Goal: Transaction & Acquisition: Purchase product/service

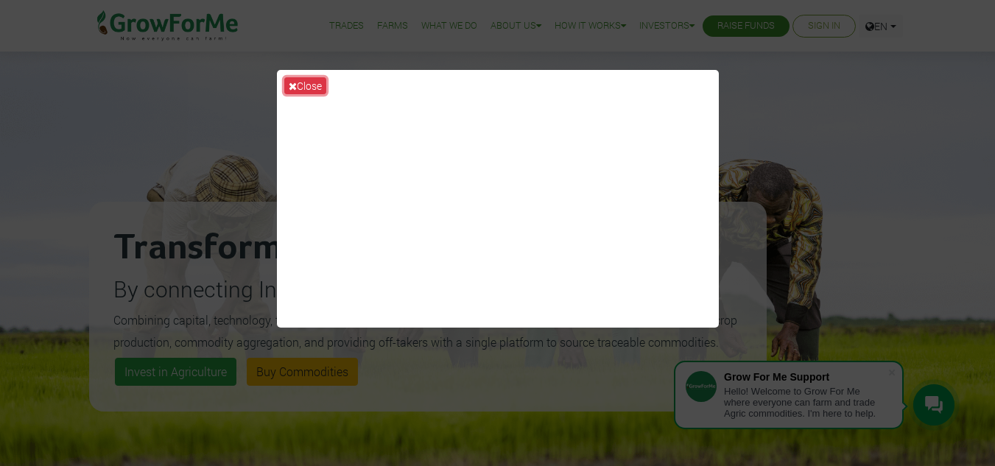
click at [310, 83] on button "Close" at bounding box center [305, 85] width 42 height 17
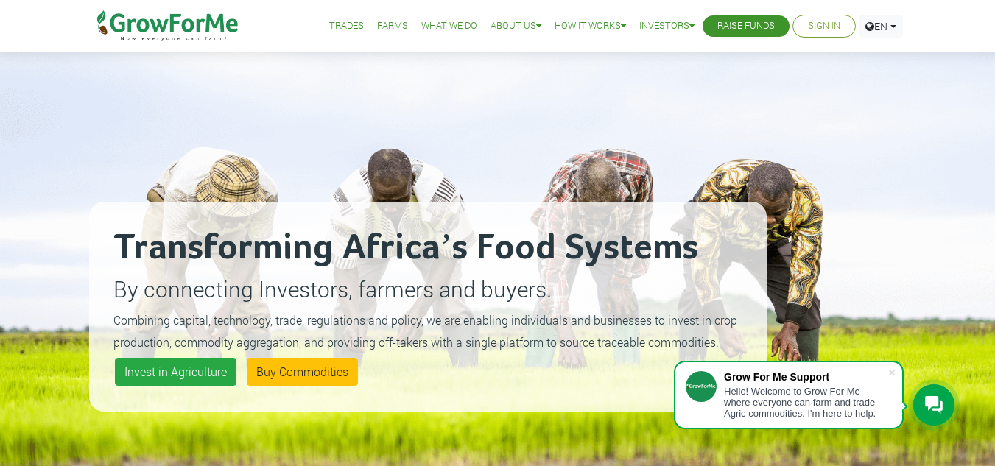
click at [808, 24] on link "Sign In" at bounding box center [824, 25] width 32 height 15
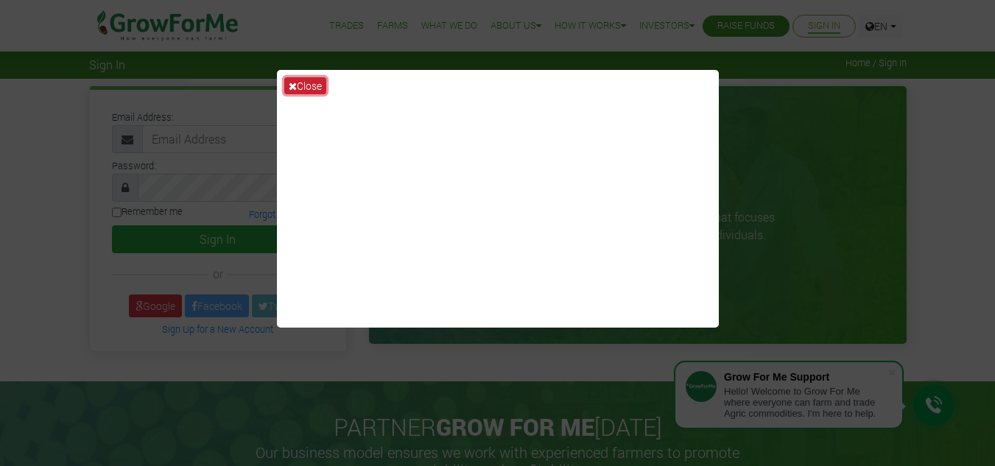
click at [311, 85] on button "Close" at bounding box center [305, 85] width 42 height 17
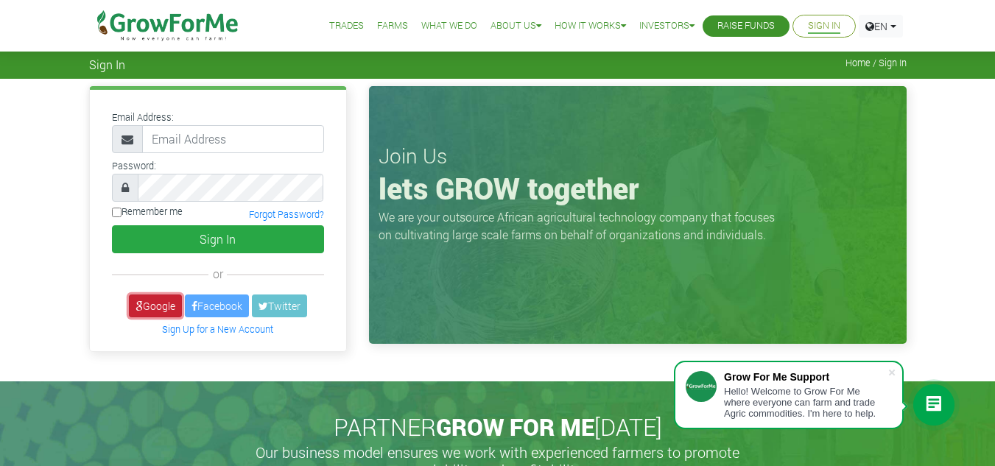
click at [148, 310] on link "Google" at bounding box center [155, 306] width 53 height 23
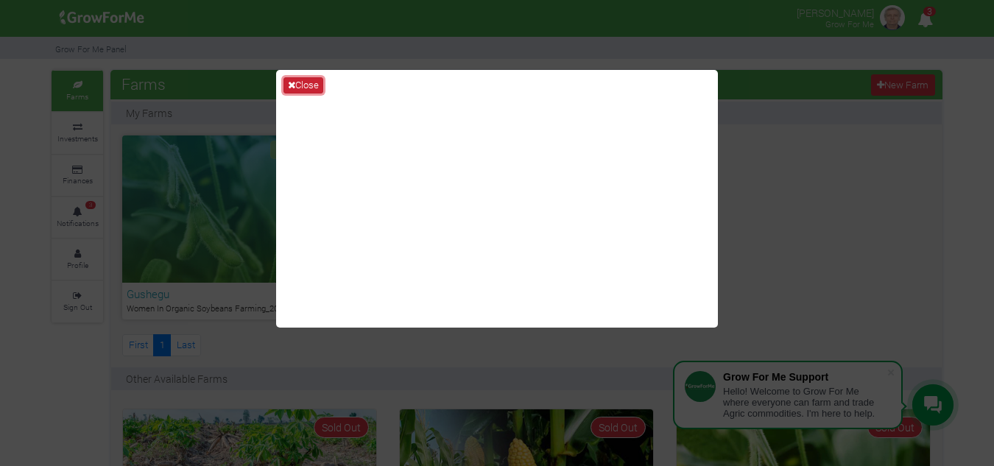
click at [317, 86] on button "Close" at bounding box center [303, 85] width 40 height 16
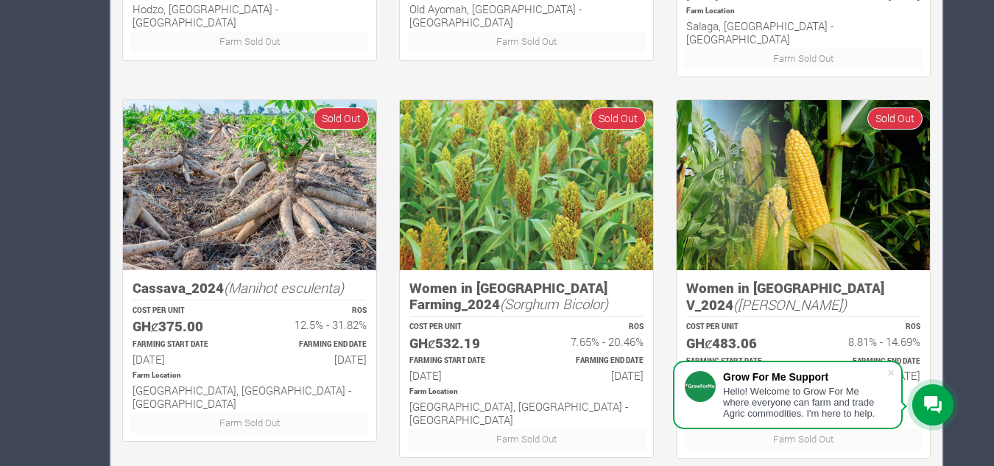
scroll to position [1093, 0]
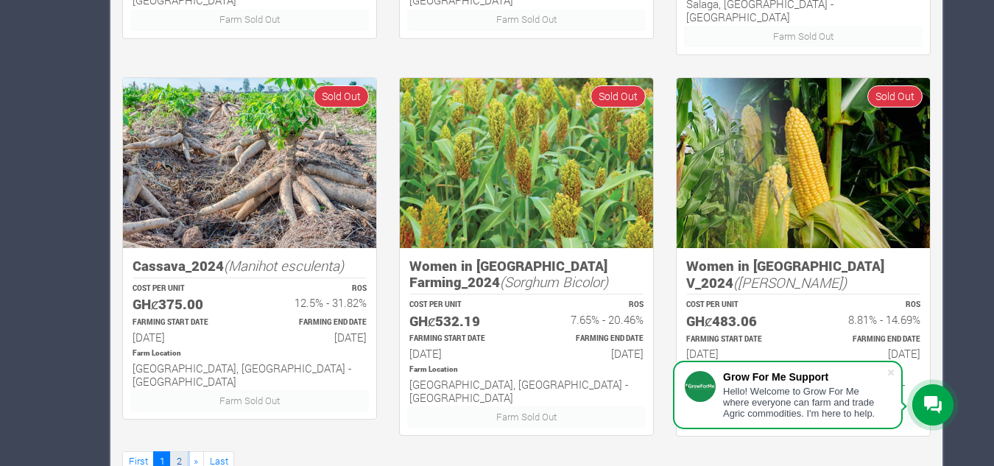
click at [182, 451] on link "2" at bounding box center [179, 461] width 18 height 21
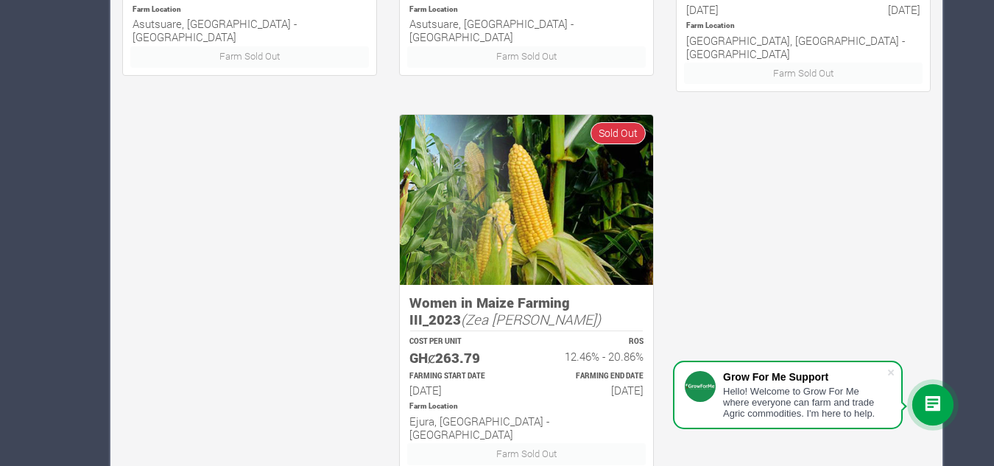
scroll to position [1093, 0]
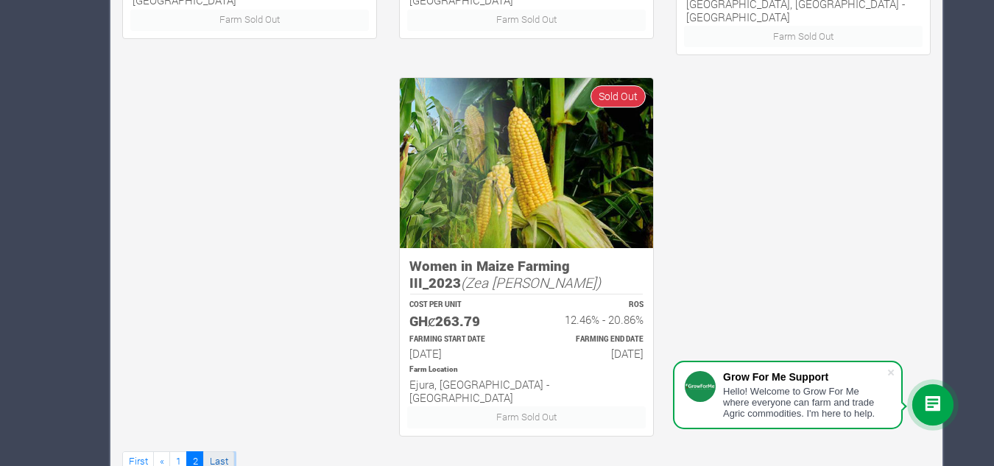
click at [219, 451] on link "Last" at bounding box center [218, 461] width 31 height 21
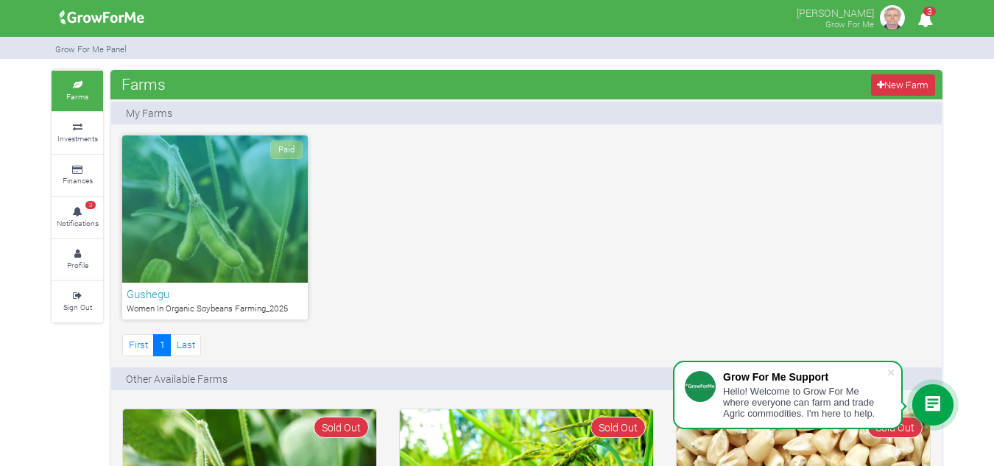
click at [194, 226] on div "Paid" at bounding box center [215, 208] width 186 height 147
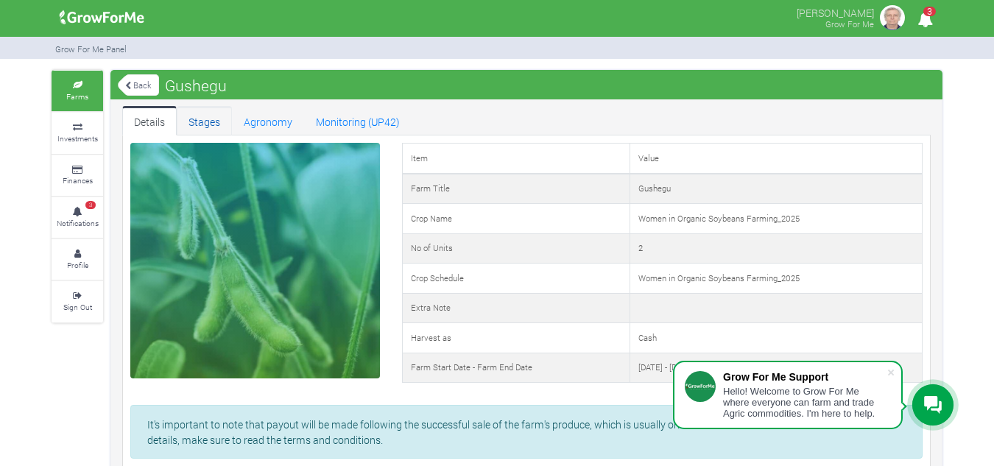
click at [205, 122] on link "Stages" at bounding box center [204, 120] width 55 height 29
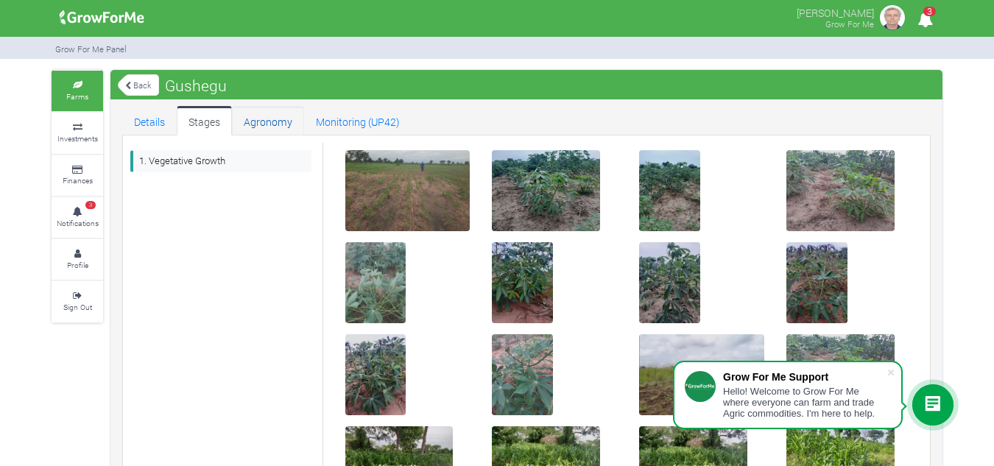
click at [278, 117] on link "Agronomy" at bounding box center [268, 120] width 72 height 29
click at [342, 124] on link "Monitoring (UP42)" at bounding box center [358, 120] width 108 height 29
click at [141, 121] on link "Details" at bounding box center [149, 120] width 54 height 29
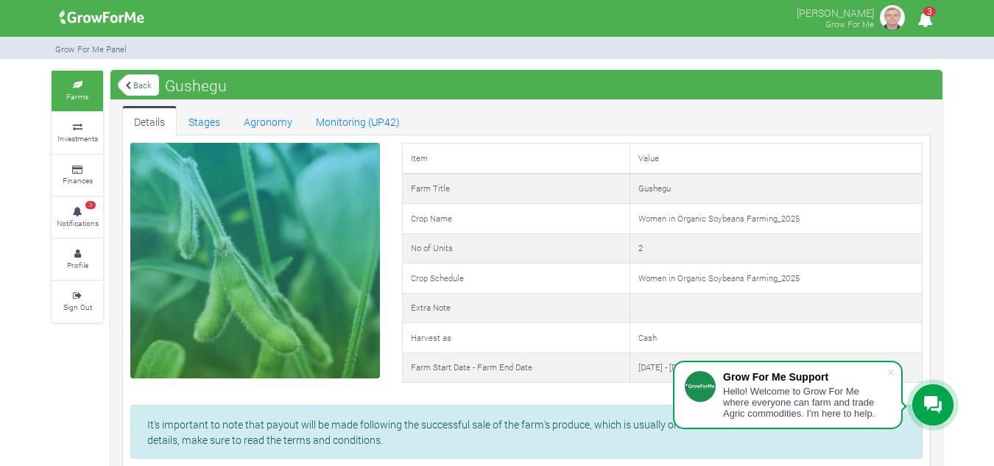
click at [135, 86] on link "Back" at bounding box center [138, 85] width 41 height 24
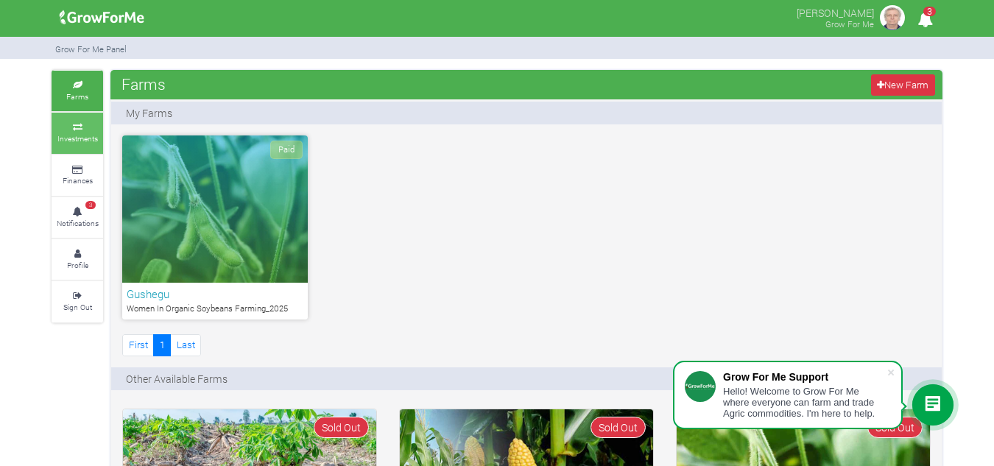
click at [84, 135] on small "Investments" at bounding box center [77, 138] width 40 height 10
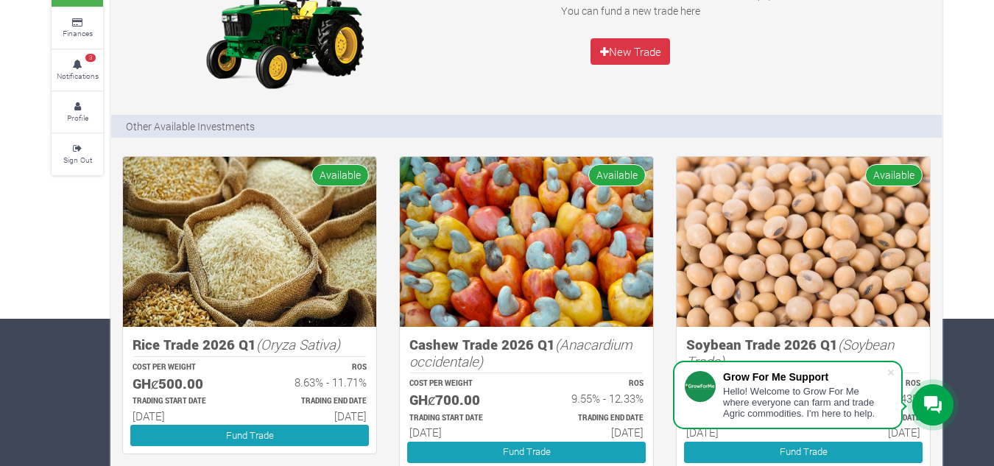
scroll to position [221, 0]
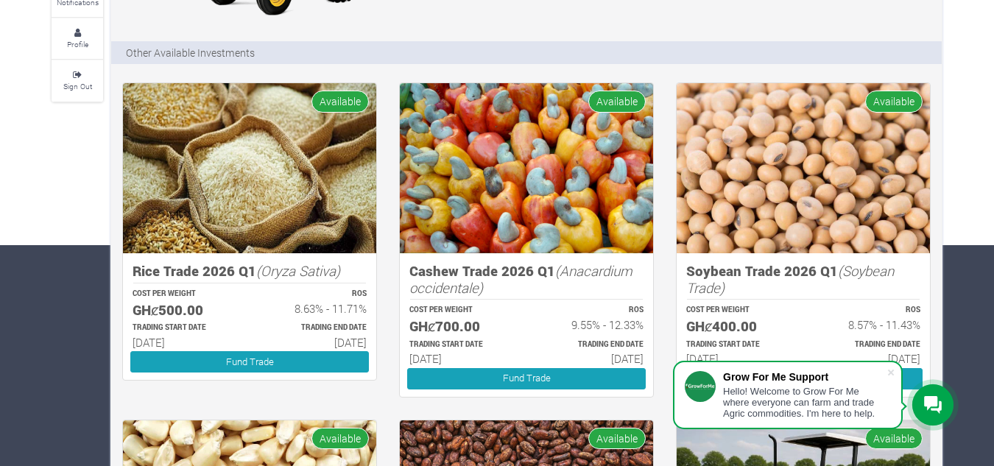
click at [790, 187] on img at bounding box center [803, 168] width 253 height 170
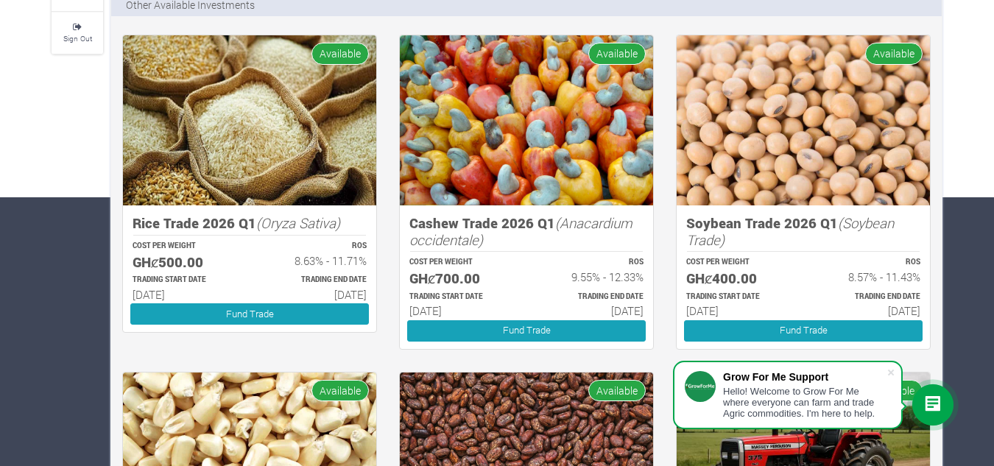
scroll to position [295, 0]
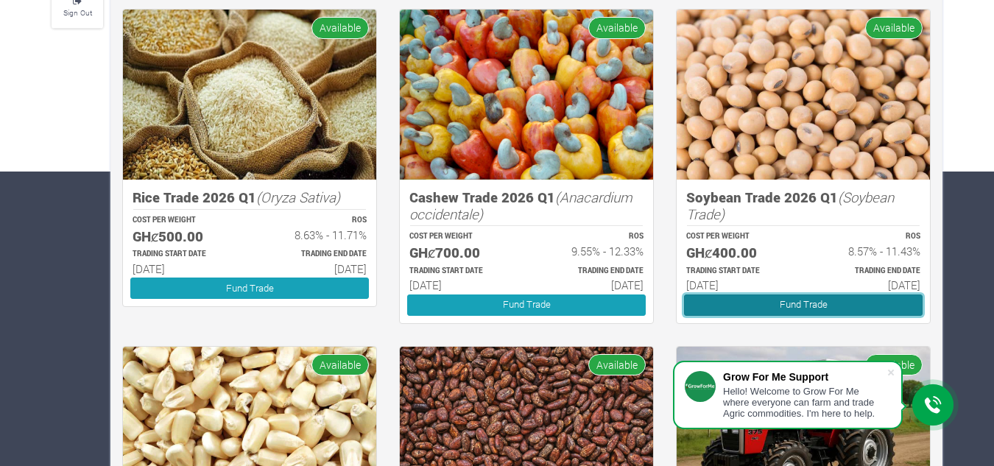
click at [801, 303] on link "Fund Trade" at bounding box center [803, 305] width 239 height 21
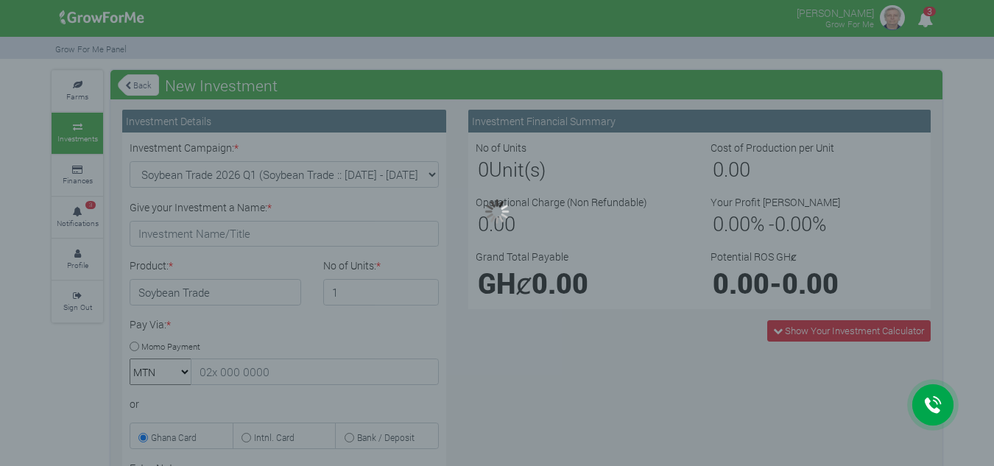
type input "1"
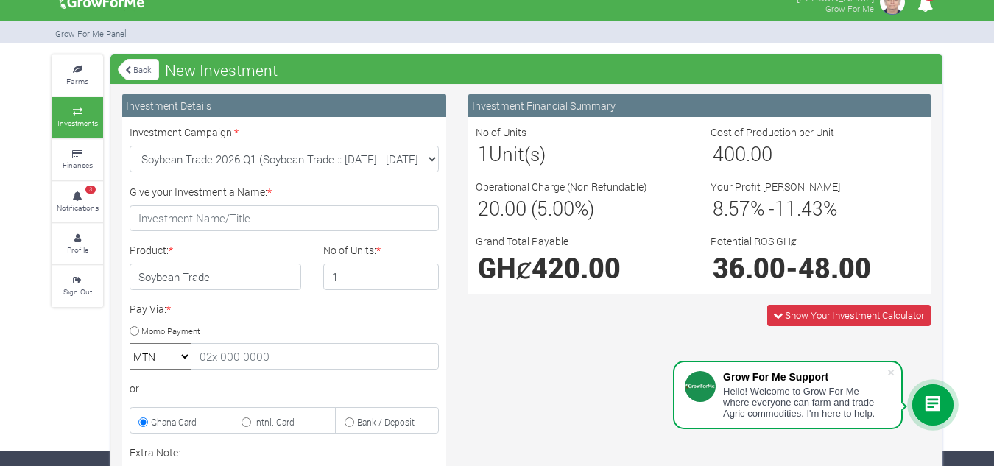
scroll to position [89, 0]
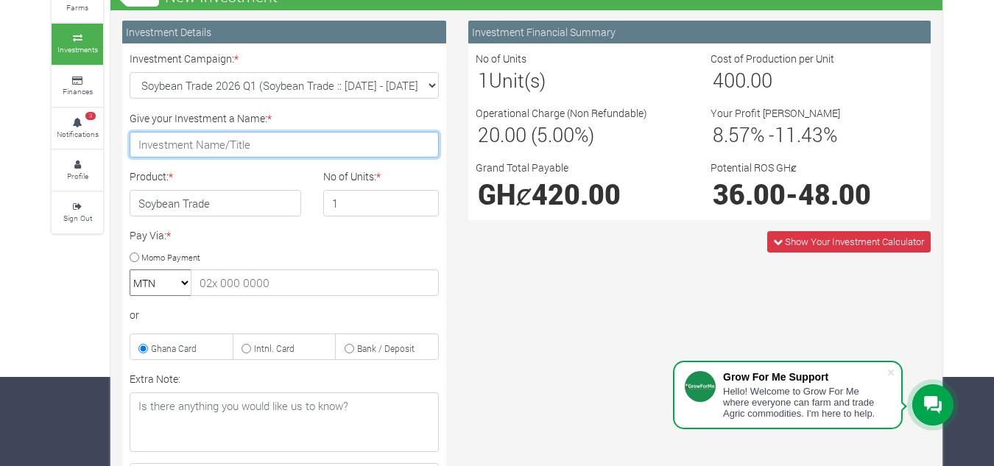
click at [256, 145] on input "Give your Investment a Name: *" at bounding box center [284, 145] width 309 height 27
drag, startPoint x: 253, startPoint y: 144, endPoint x: 180, endPoint y: 145, distance: 73.6
click at [177, 145] on input "Give your Investment a Name: *" at bounding box center [284, 145] width 309 height 27
type input "My first soybeans"
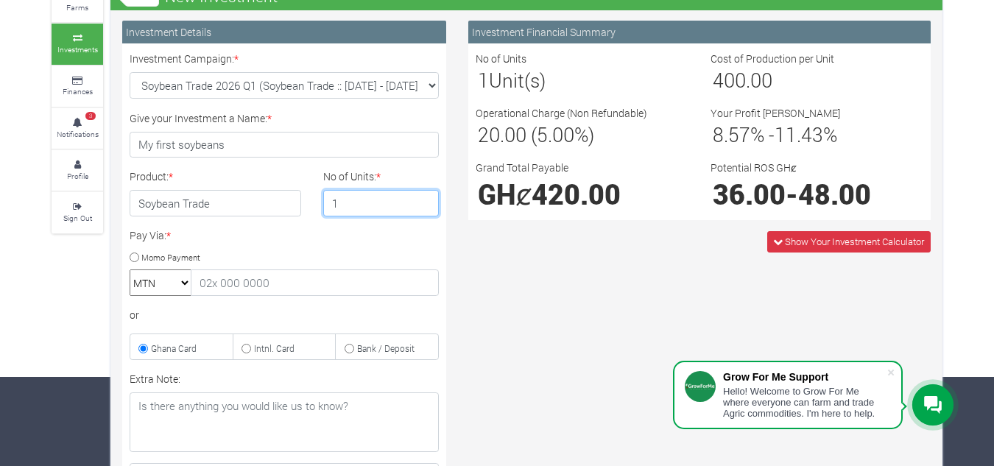
drag, startPoint x: 342, startPoint y: 208, endPoint x: 332, endPoint y: 203, distance: 11.2
click at [332, 203] on input "1" at bounding box center [381, 203] width 116 height 27
type input "2"
click at [244, 348] on input "Intnl. Card" at bounding box center [247, 349] width 10 height 10
radio input "true"
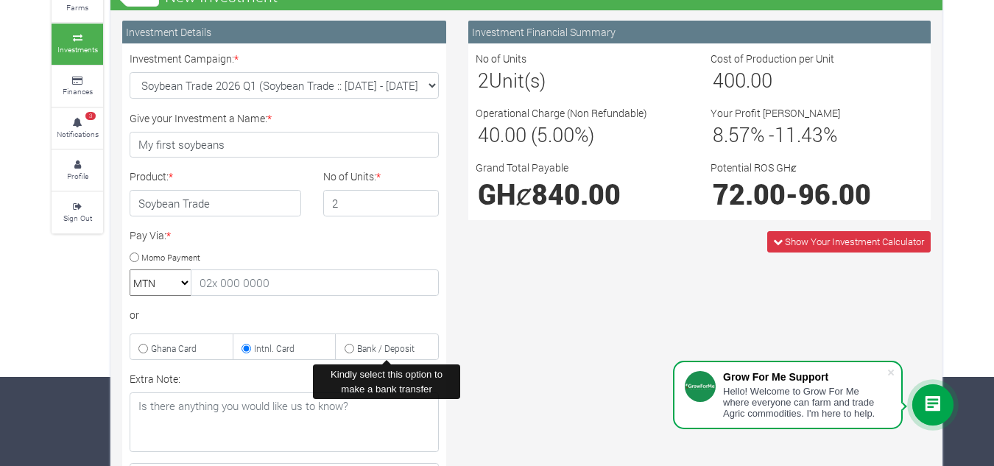
click at [350, 348] on input "Bank / Deposit" at bounding box center [350, 349] width 10 height 10
radio input "true"
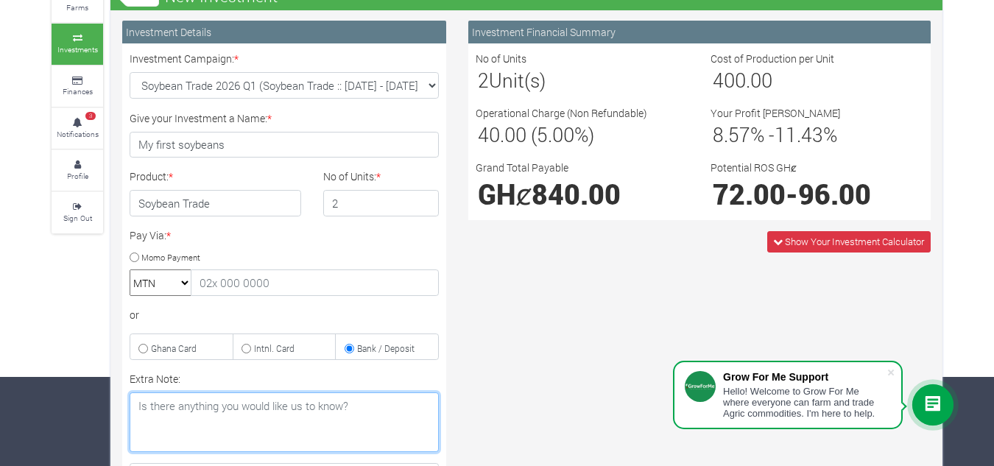
click at [301, 413] on textarea "Extra Note:" at bounding box center [284, 422] width 309 height 60
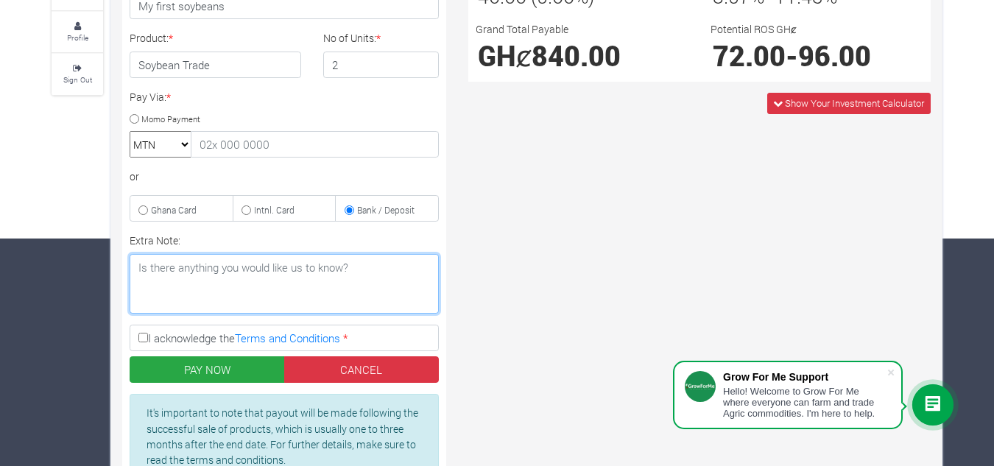
scroll to position [236, 0]
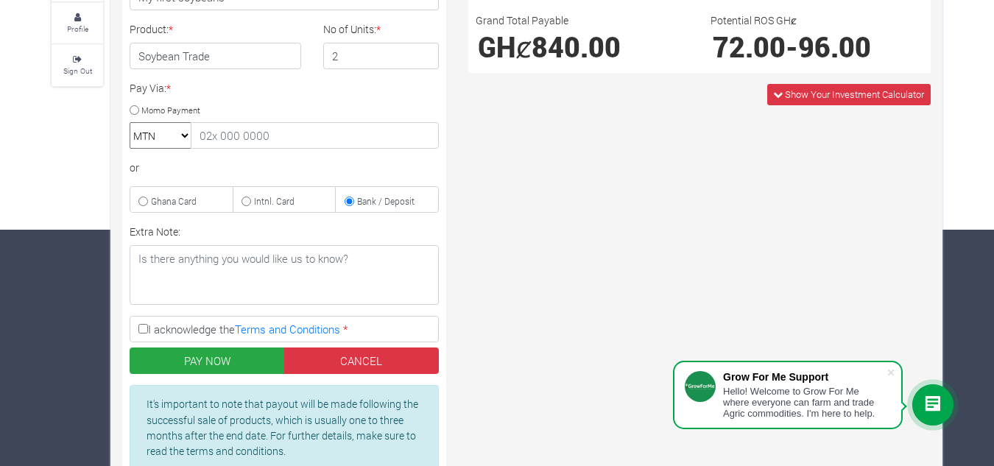
click at [144, 330] on input "I acknowledge the Terms and Conditions *" at bounding box center [143, 329] width 10 height 10
checkbox input "true"
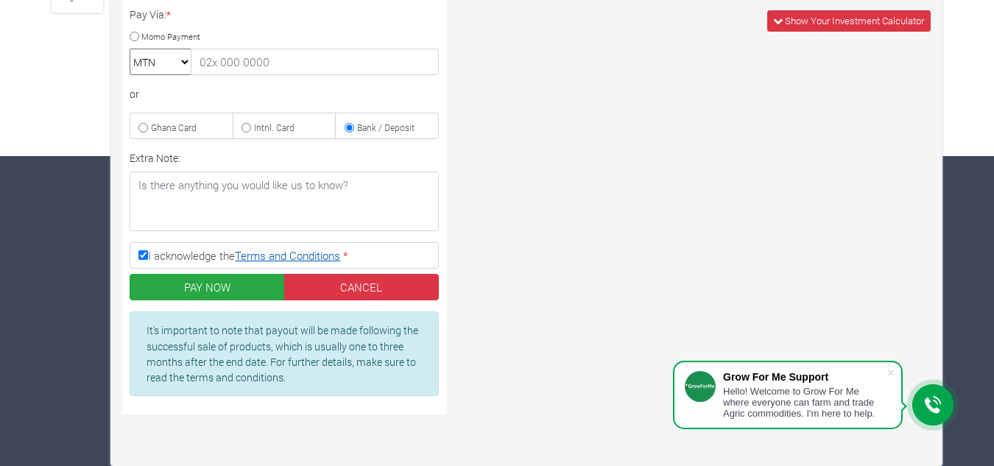
click at [300, 256] on link "Terms and Conditions" at bounding box center [287, 255] width 105 height 15
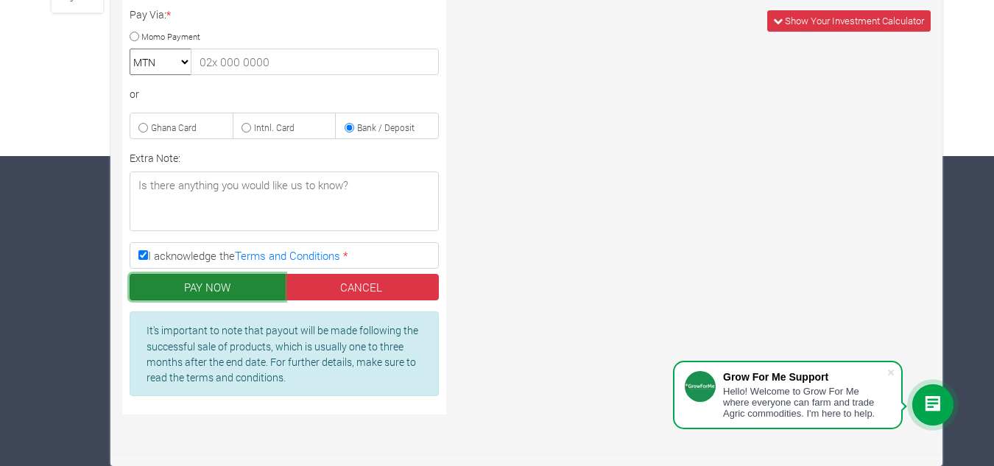
click at [230, 287] on button "PAY NOW" at bounding box center [207, 287] width 155 height 27
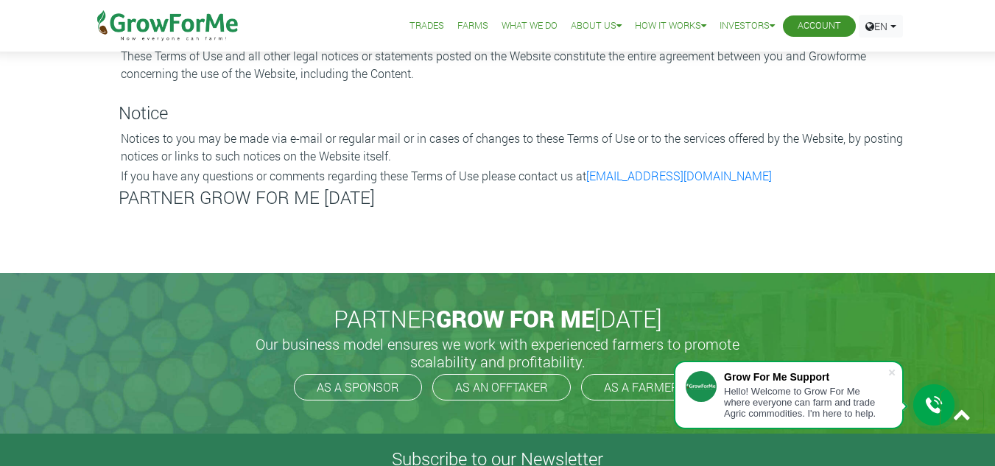
scroll to position [3093, 0]
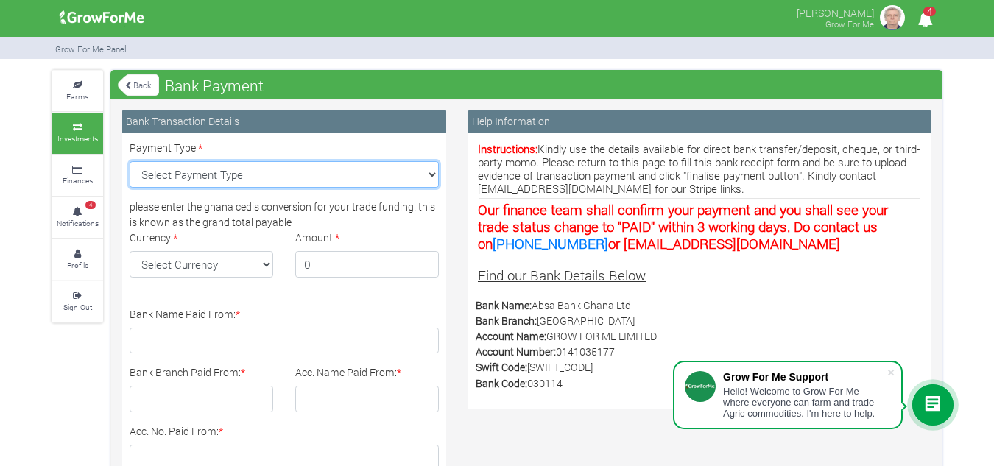
click at [433, 174] on select "Select Payment Type Cash Deposit Bank Transfer Cheque Stripe" at bounding box center [284, 174] width 309 height 27
select select "Bank Transfer"
click at [130, 161] on select "Select Payment Type Cash Deposit Bank Transfer Cheque Stripe" at bounding box center [284, 174] width 309 height 27
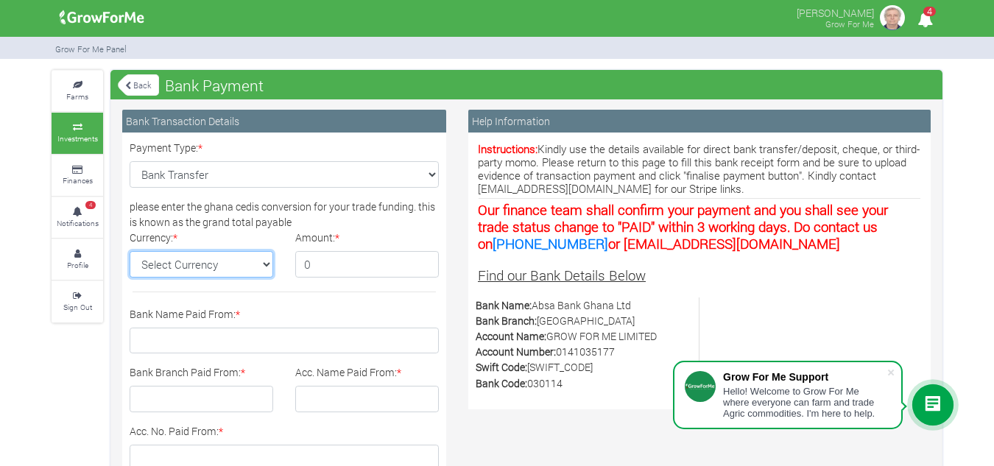
click at [267, 264] on select "Select Currency GH¢" at bounding box center [202, 264] width 144 height 27
select select "GH¢"
click at [130, 251] on select "Select Currency GH¢" at bounding box center [202, 264] width 144 height 27
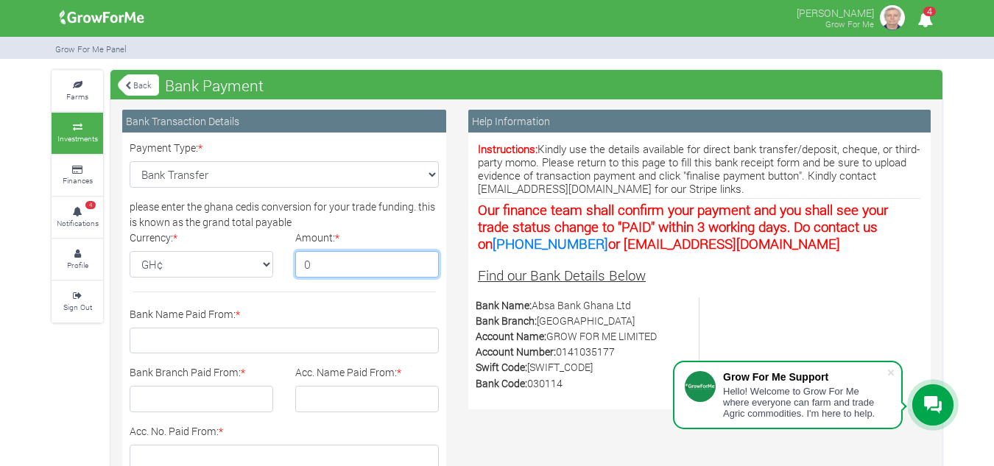
click at [309, 262] on input "0" at bounding box center [367, 264] width 144 height 27
drag, startPoint x: 350, startPoint y: 272, endPoint x: 303, endPoint y: 272, distance: 47.1
click at [303, 272] on input "0" at bounding box center [367, 264] width 144 height 27
type input "840"
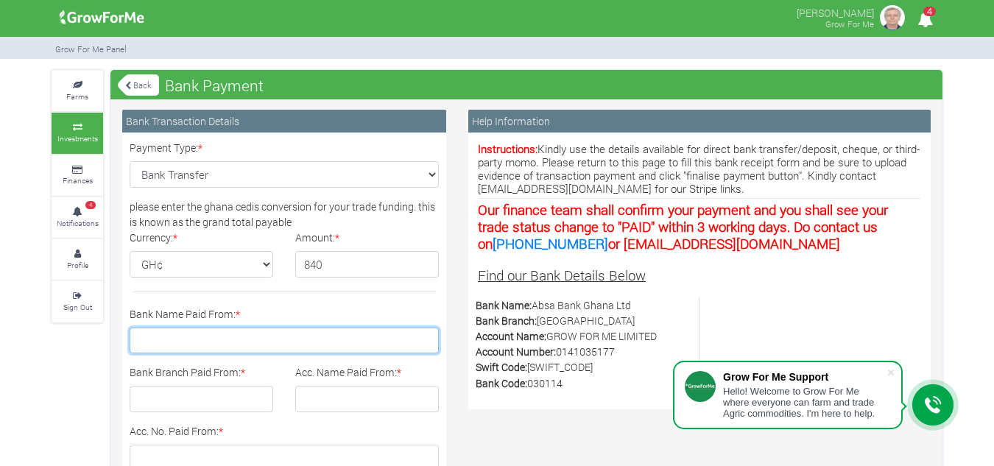
click at [230, 350] on input "Bank Name Paid From: *" at bounding box center [284, 341] width 309 height 27
type input "Ghana Commercial Bank"
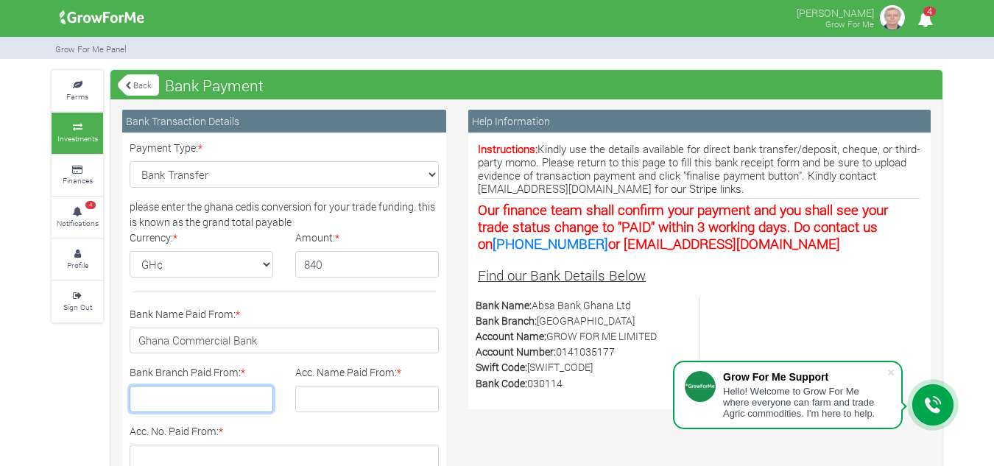
click at [213, 396] on input "Bank Branch Paid From: *" at bounding box center [202, 399] width 144 height 27
type input "High St, Accra"
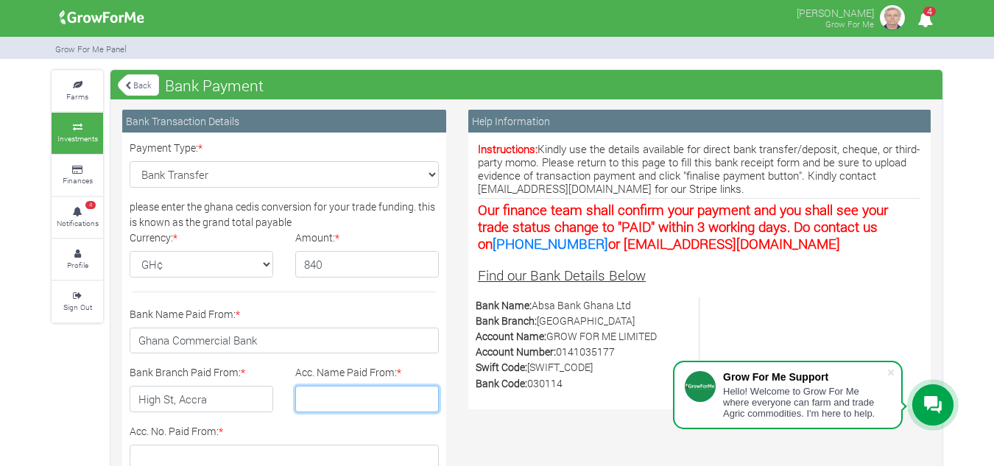
click at [327, 401] on input "Acc. Name Paid From: *" at bounding box center [367, 399] width 144 height 27
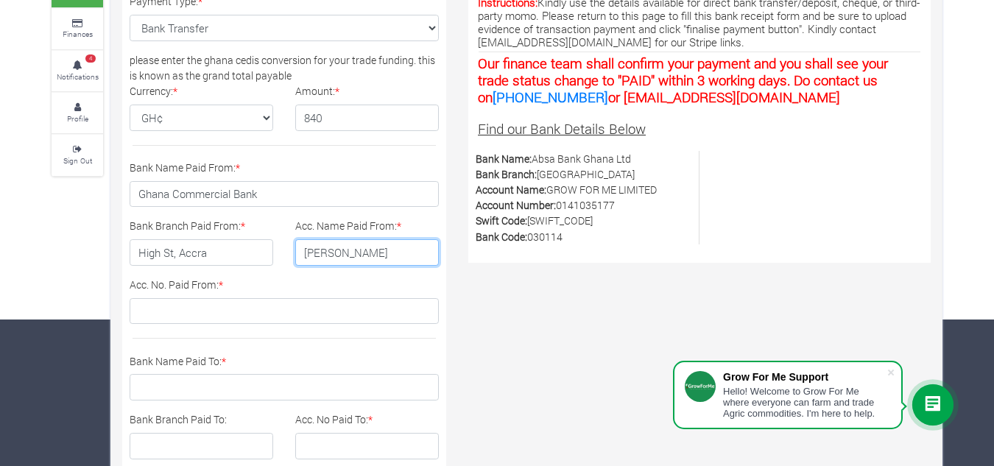
scroll to position [147, 0]
type input "[PERSON_NAME]"
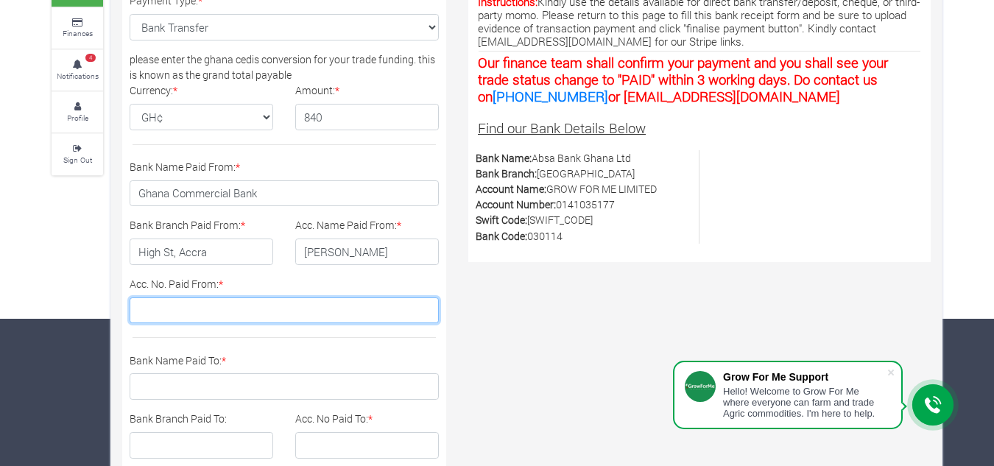
click at [135, 314] on input "Acc. No. Paid From: *" at bounding box center [284, 310] width 309 height 27
type input "1011010173324"
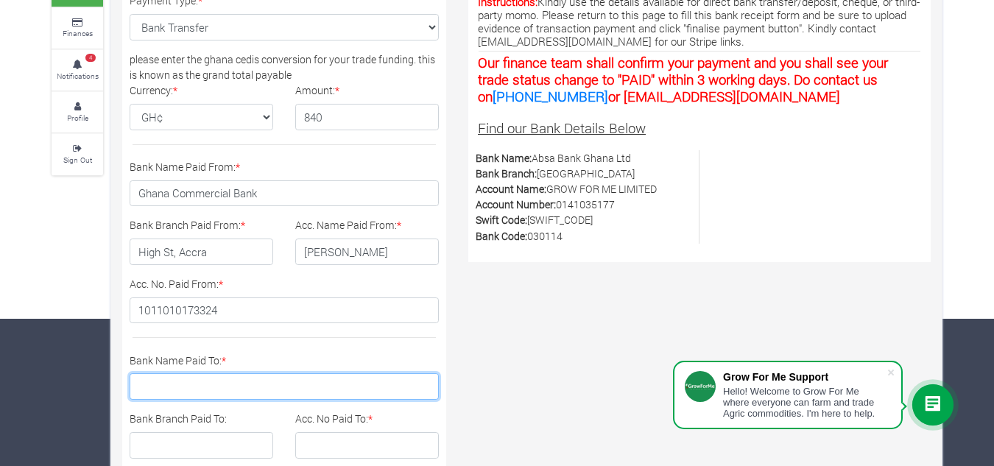
click at [254, 380] on input "Bank Name Paid To: *" at bounding box center [284, 386] width 309 height 27
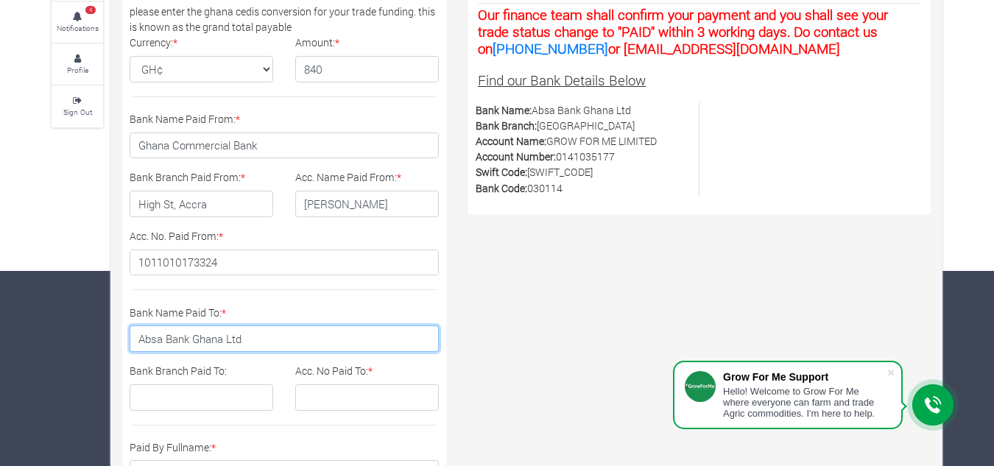
scroll to position [221, 0]
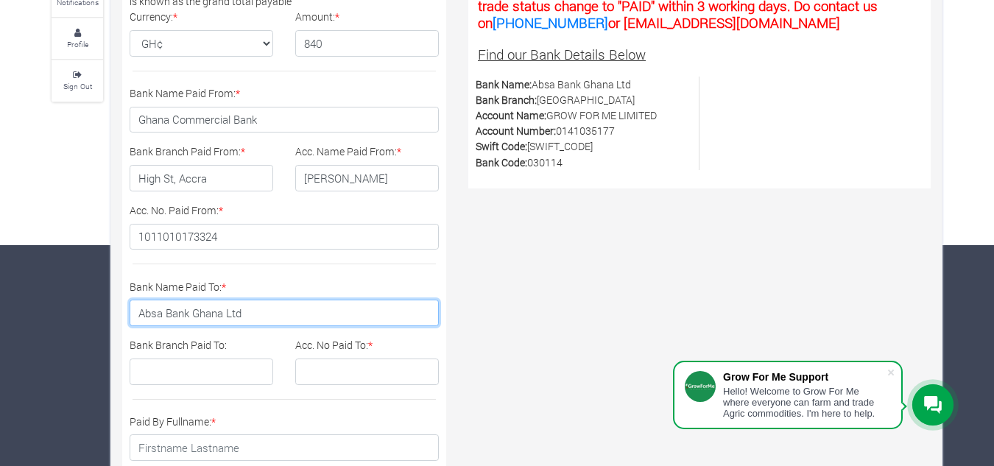
type input "Absa Bank Ghana Ltd"
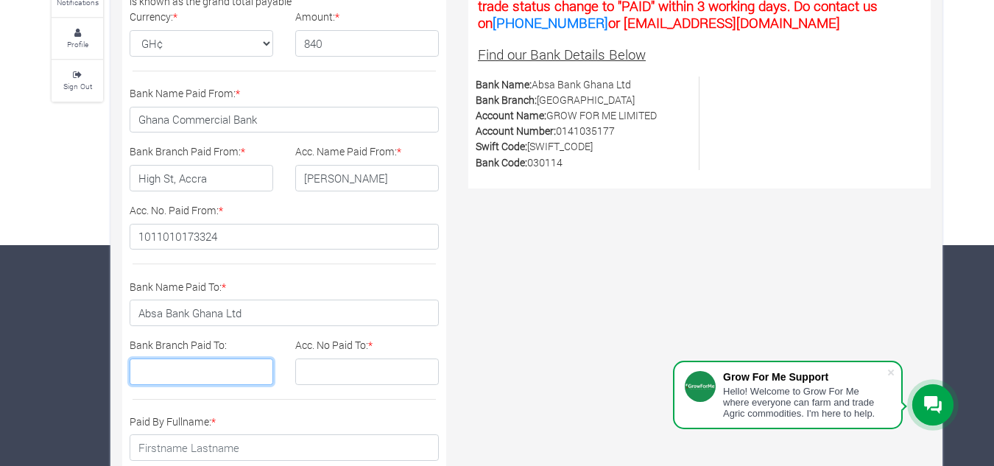
click at [228, 364] on input "Bank Branch Paid To:" at bounding box center [202, 372] width 144 height 27
type input "Ring Road Central"
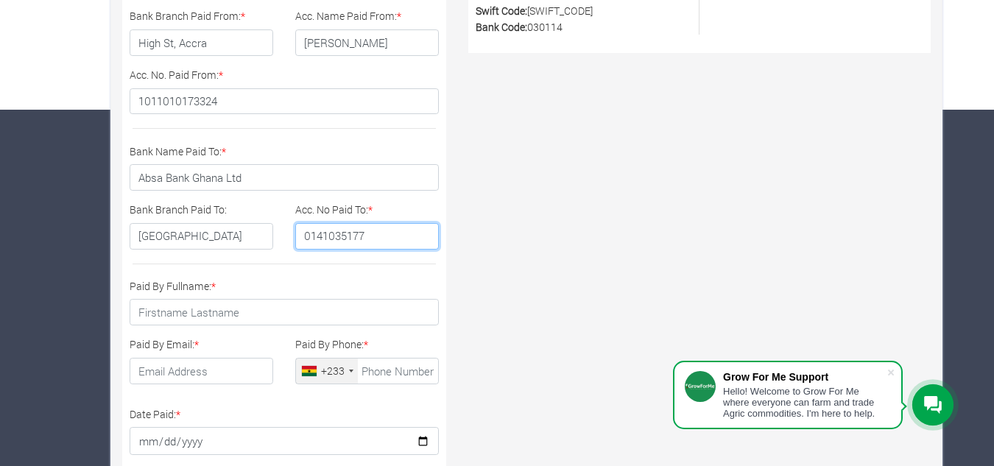
scroll to position [368, 0]
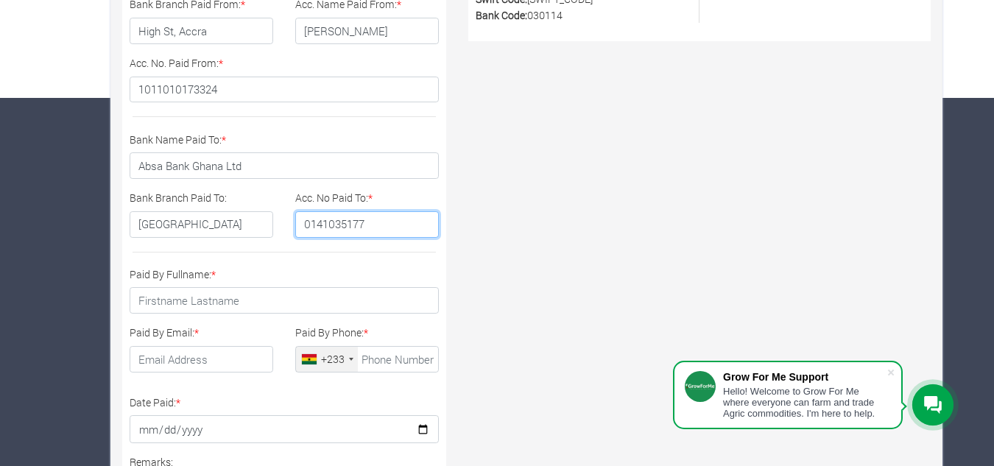
type input "0141035177"
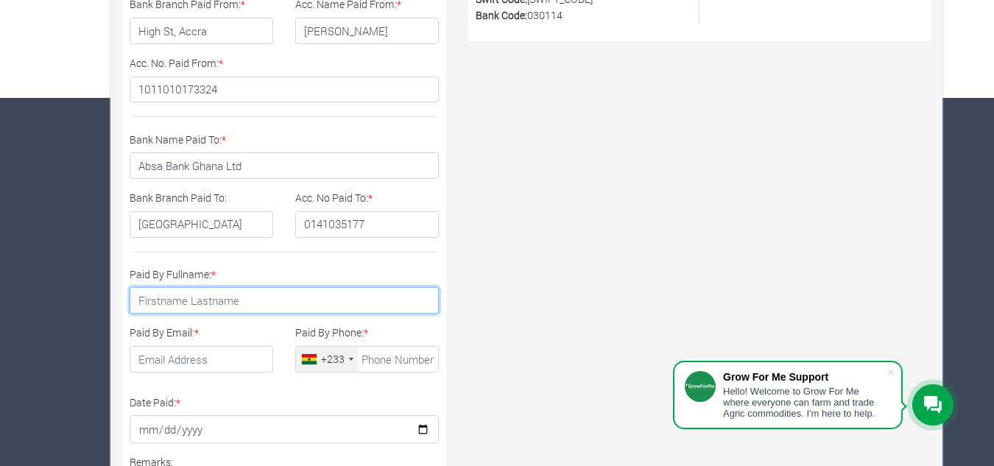
click at [244, 306] on input "Paid By Fullname: *" at bounding box center [284, 300] width 309 height 27
type input "[PERSON_NAME]"
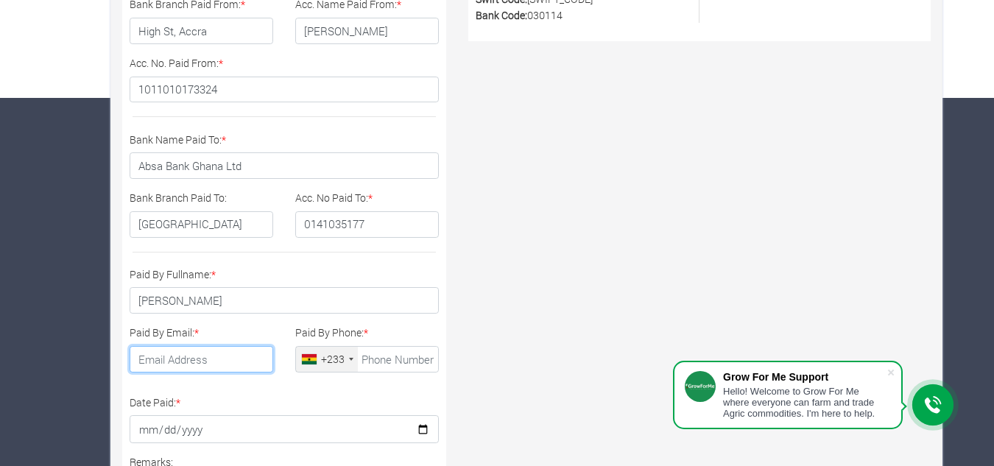
type input "cdhunt@btinternet.com"
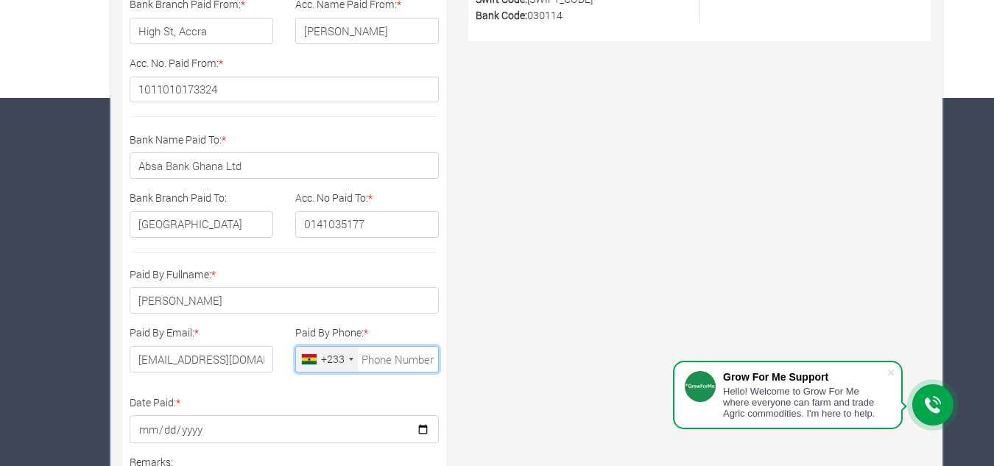
type input "07983518321"
click at [351, 359] on div at bounding box center [351, 359] width 4 height 3
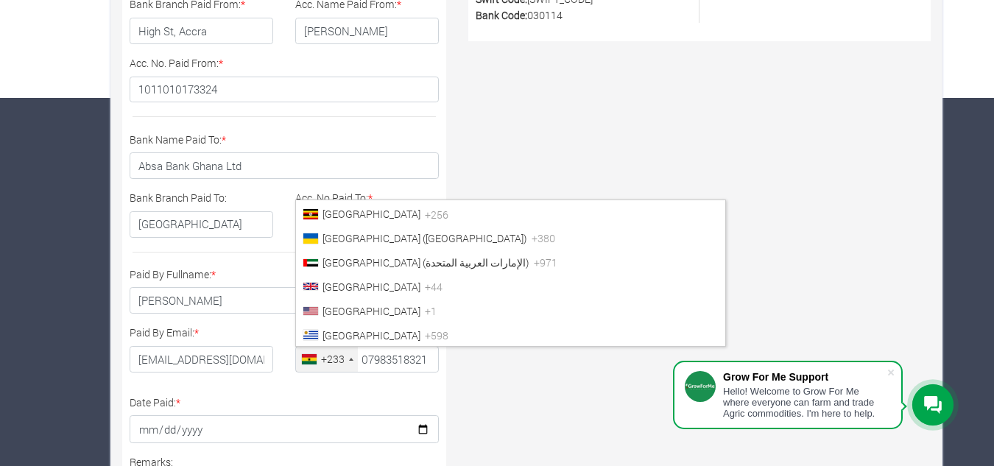
scroll to position [5609, 0]
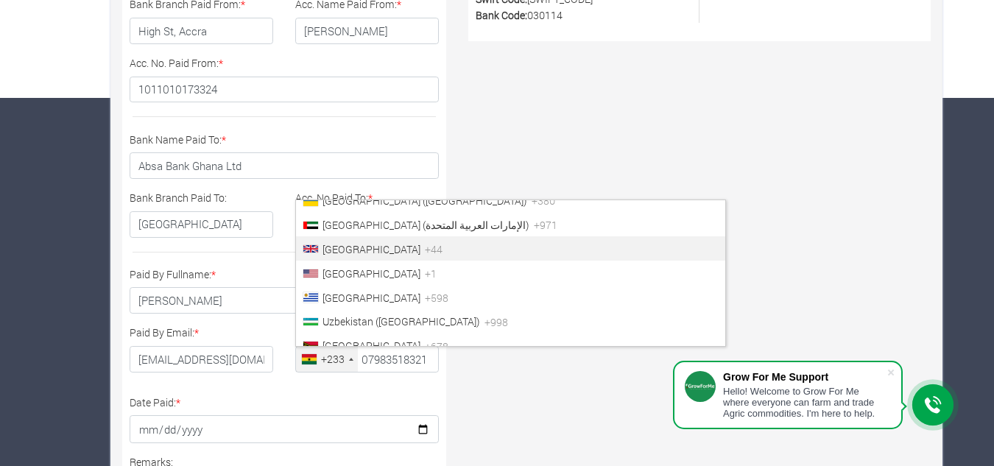
click at [384, 251] on span "United Kingdom" at bounding box center [372, 249] width 98 height 14
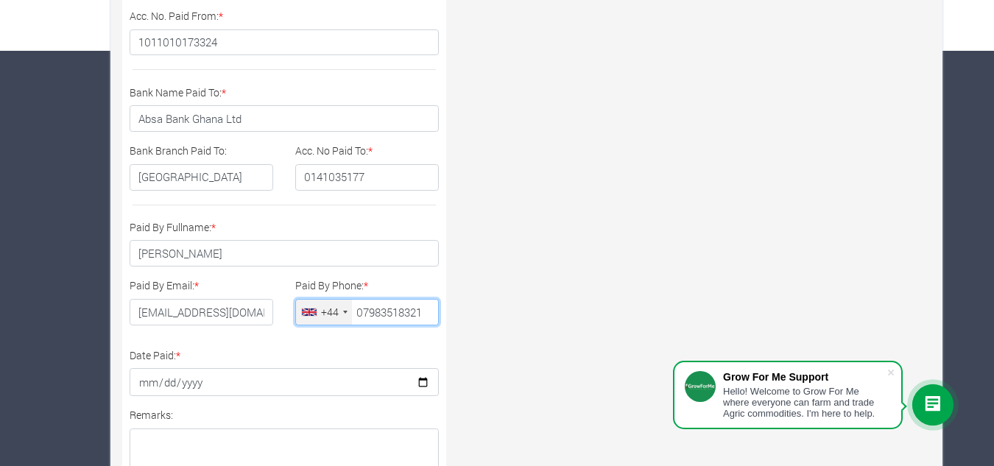
scroll to position [442, 0]
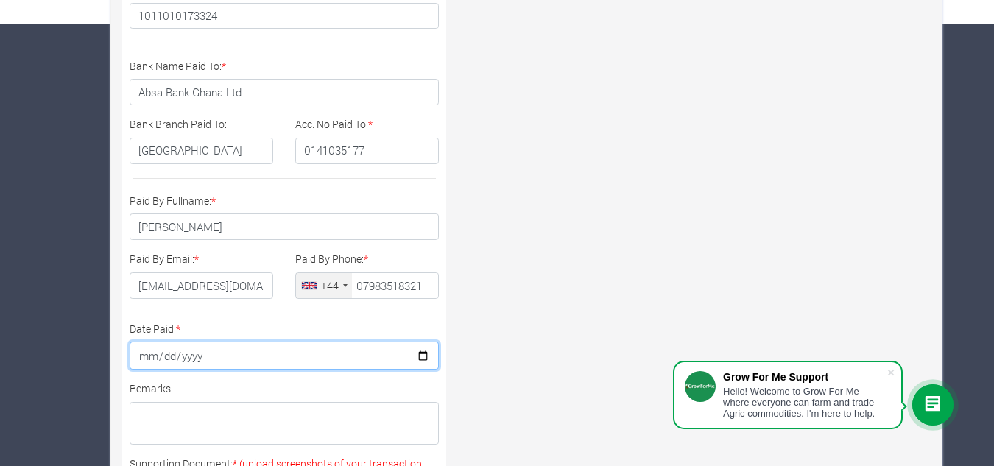
click at [325, 350] on input "Date Paid: *" at bounding box center [284, 356] width 309 height 28
type input "2025-10-07"
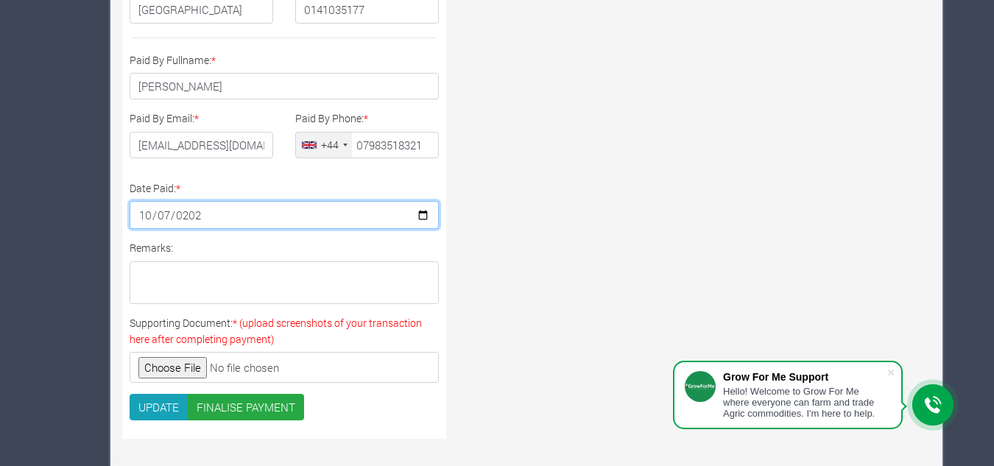
scroll to position [588, 0]
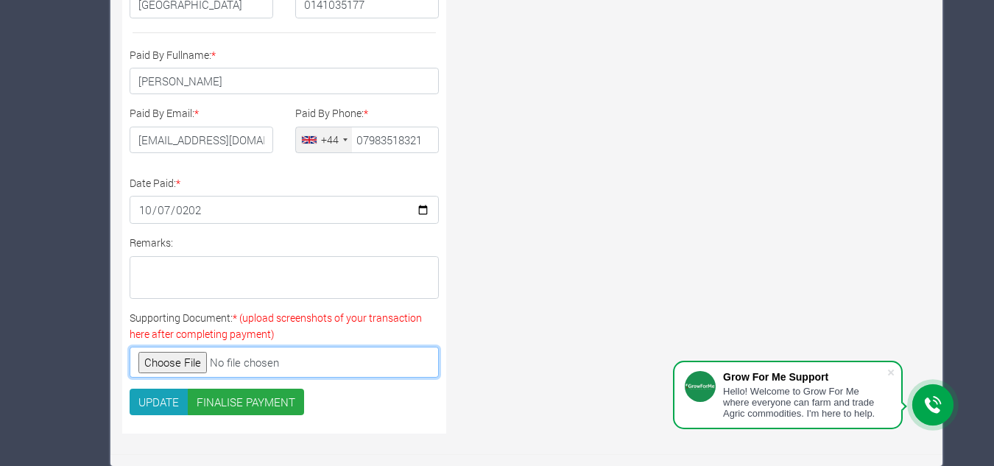
click at [167, 360] on input "Supporting Document: * (upload screenshots of your transaction here after compl…" at bounding box center [284, 362] width 309 height 31
type input "C:\fakepath\Screenshot 2025-10-07 132320.png"
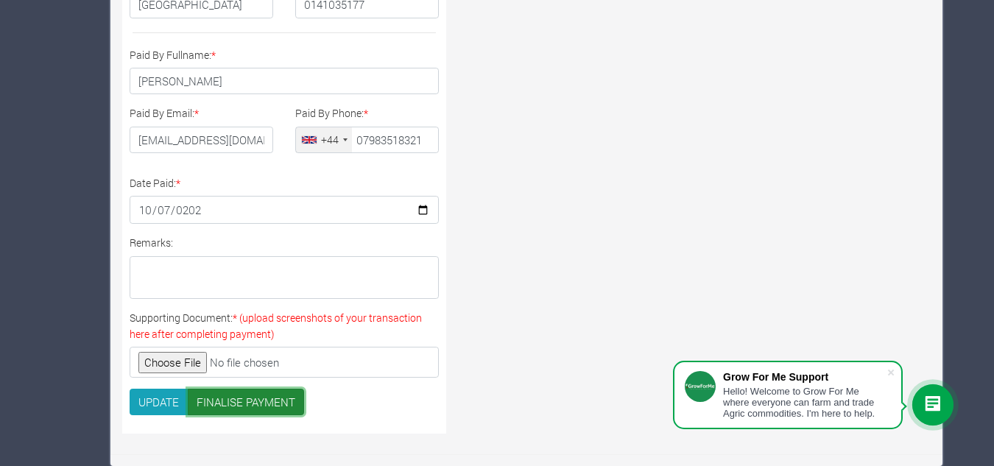
click at [251, 401] on button "FINALISE PAYMENT" at bounding box center [246, 402] width 117 height 27
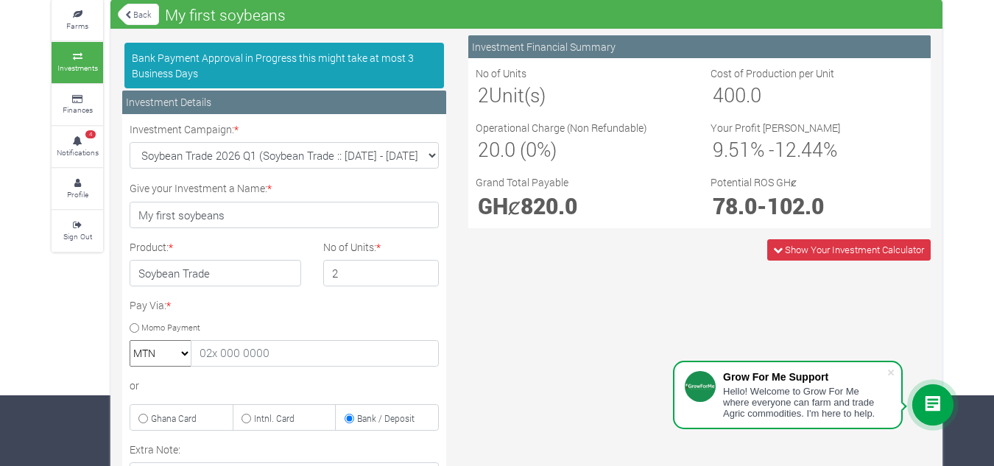
scroll to position [7, 0]
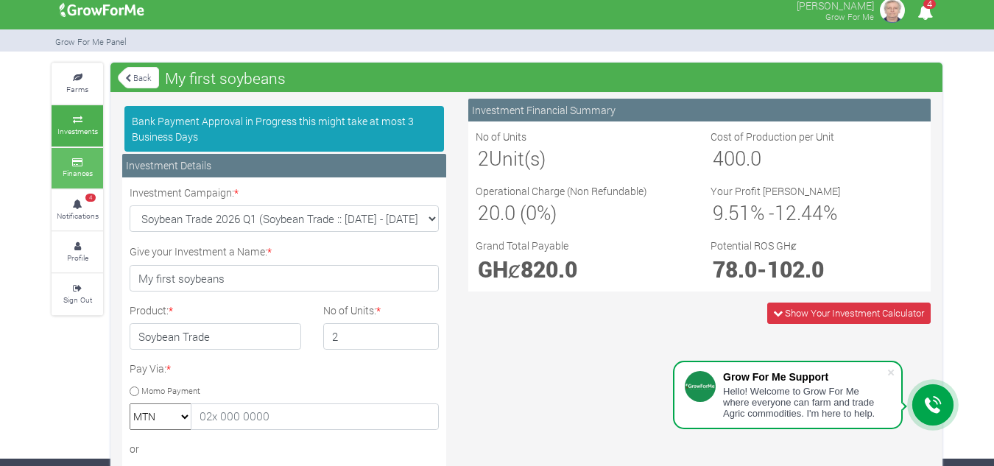
click at [80, 166] on link "Finances" at bounding box center [78, 168] width 52 height 40
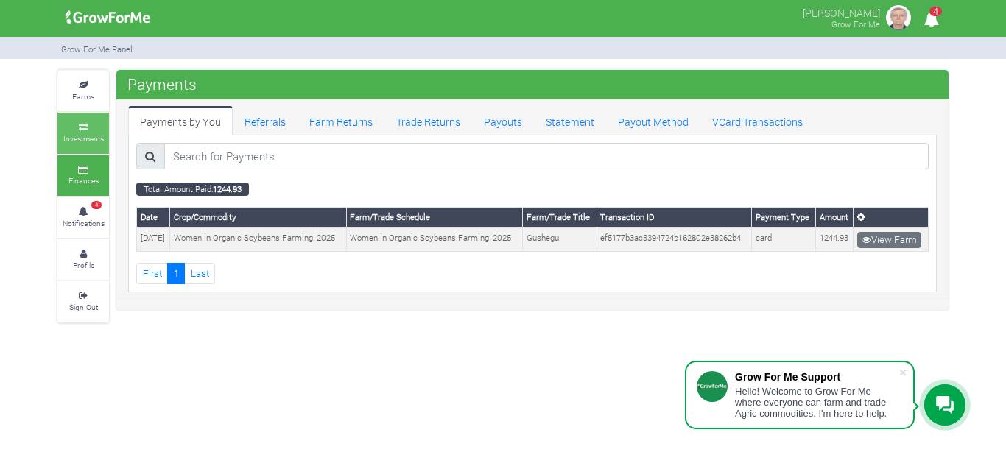
click at [81, 137] on small "Investments" at bounding box center [83, 138] width 40 height 10
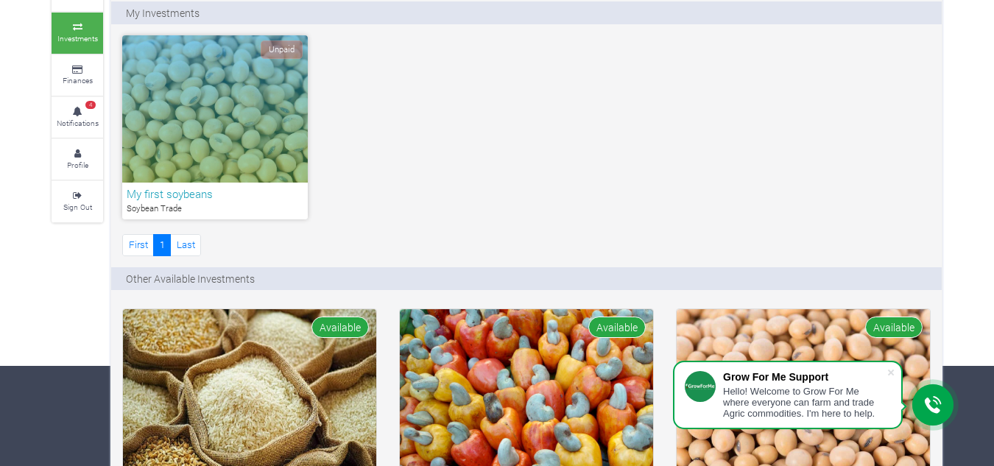
scroll to position [74, 0]
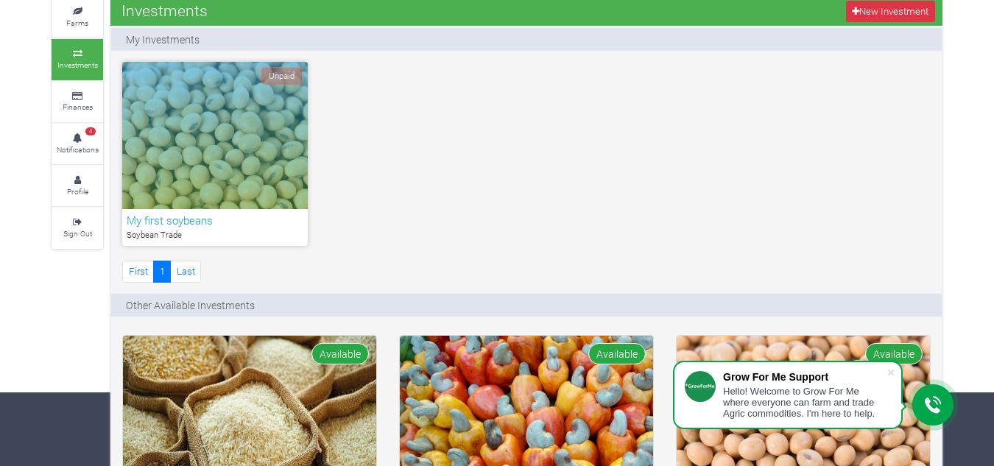
click at [238, 144] on div "Unpaid" at bounding box center [215, 135] width 186 height 147
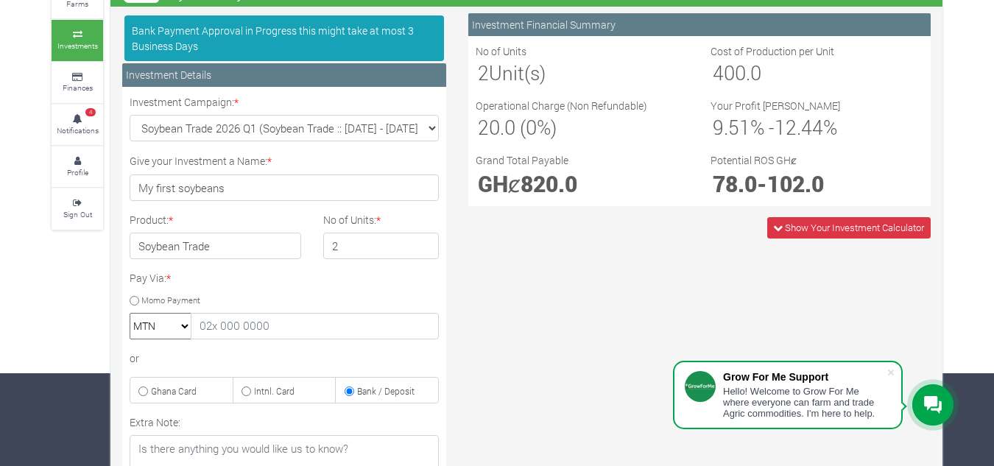
scroll to position [74, 0]
